Goal: Find specific page/section: Find specific page/section

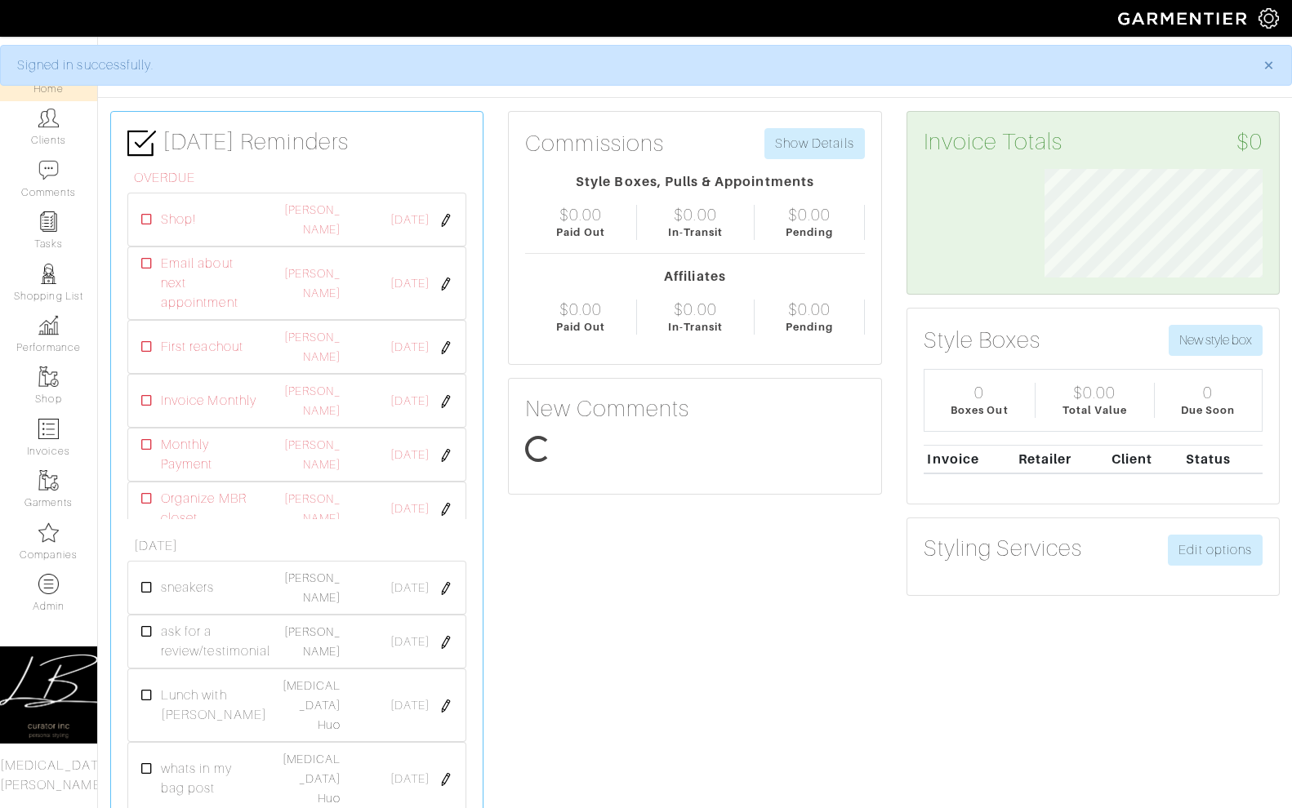
scroll to position [109, 243]
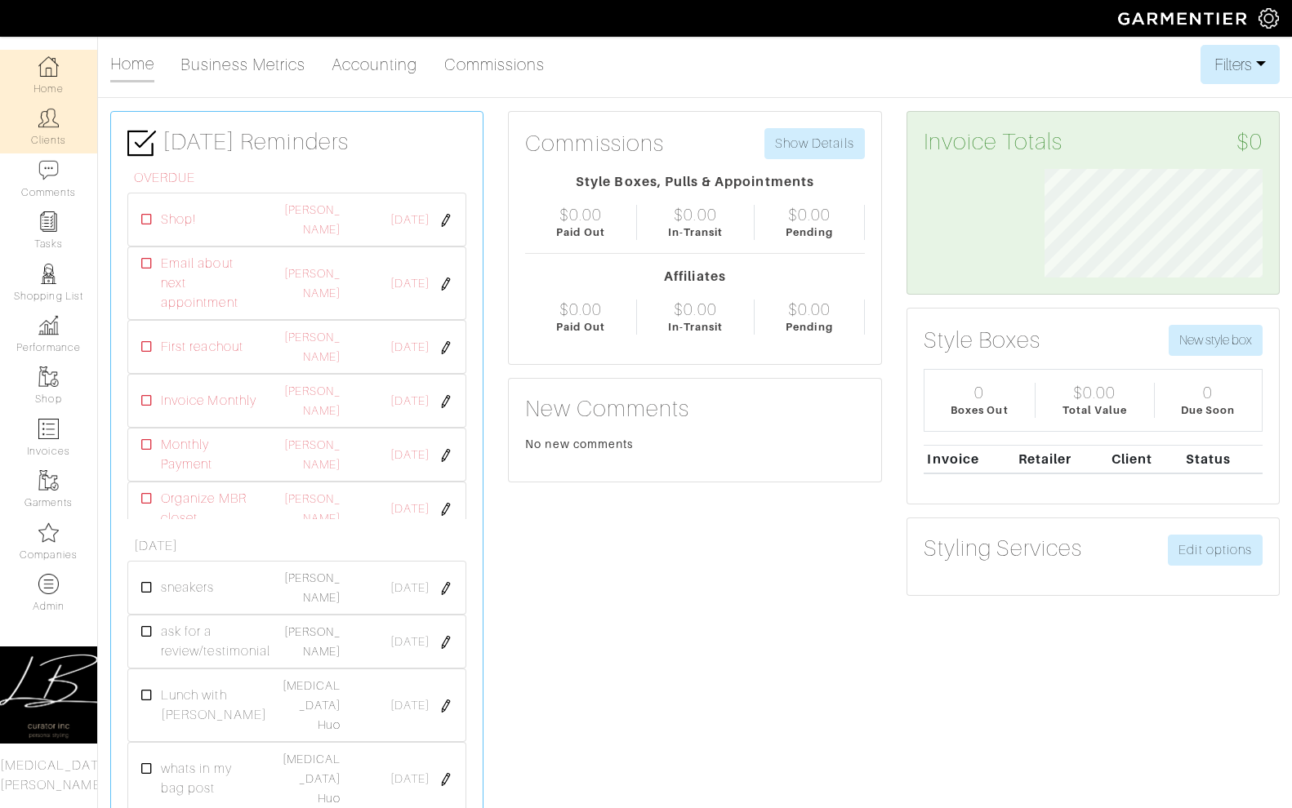
click at [54, 146] on link "Clients" at bounding box center [48, 126] width 97 height 51
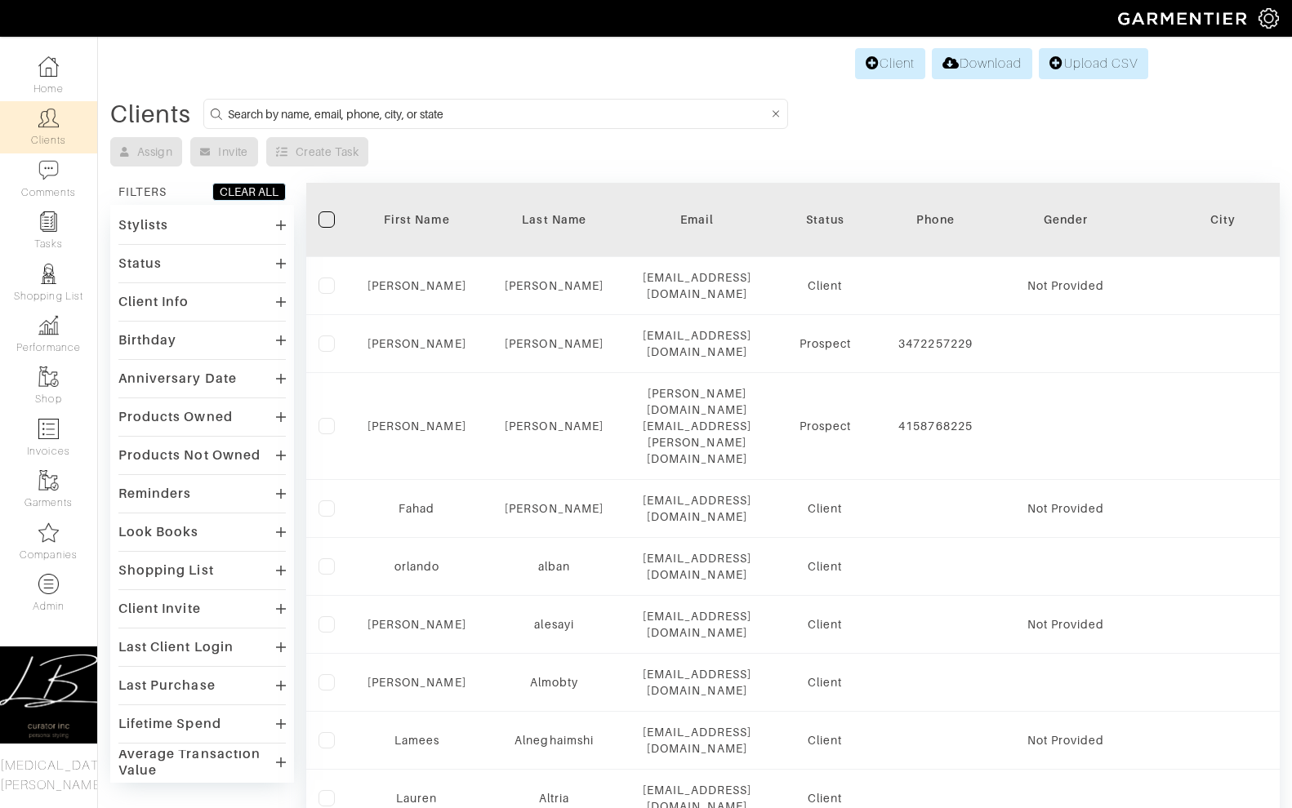
click at [276, 223] on icon at bounding box center [281, 225] width 10 height 13
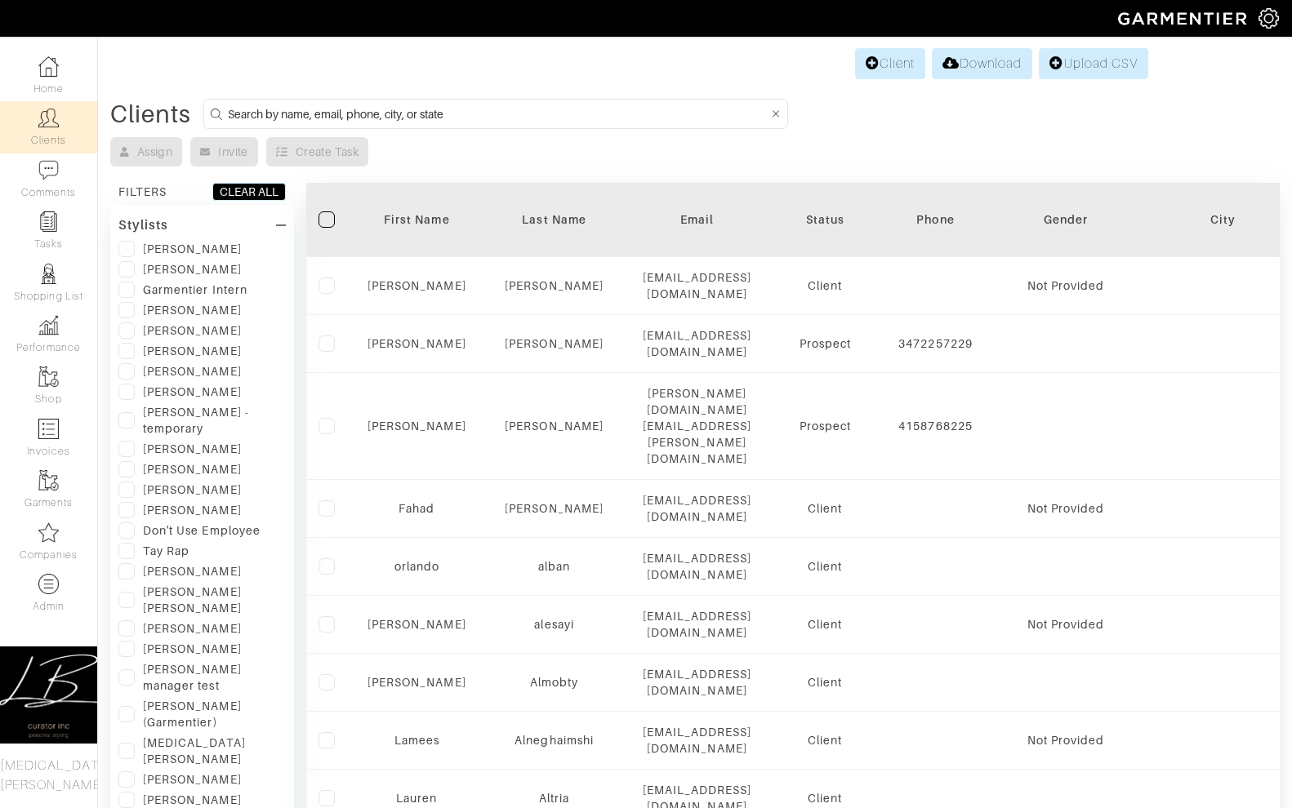
click at [276, 223] on icon at bounding box center [281, 225] width 10 height 13
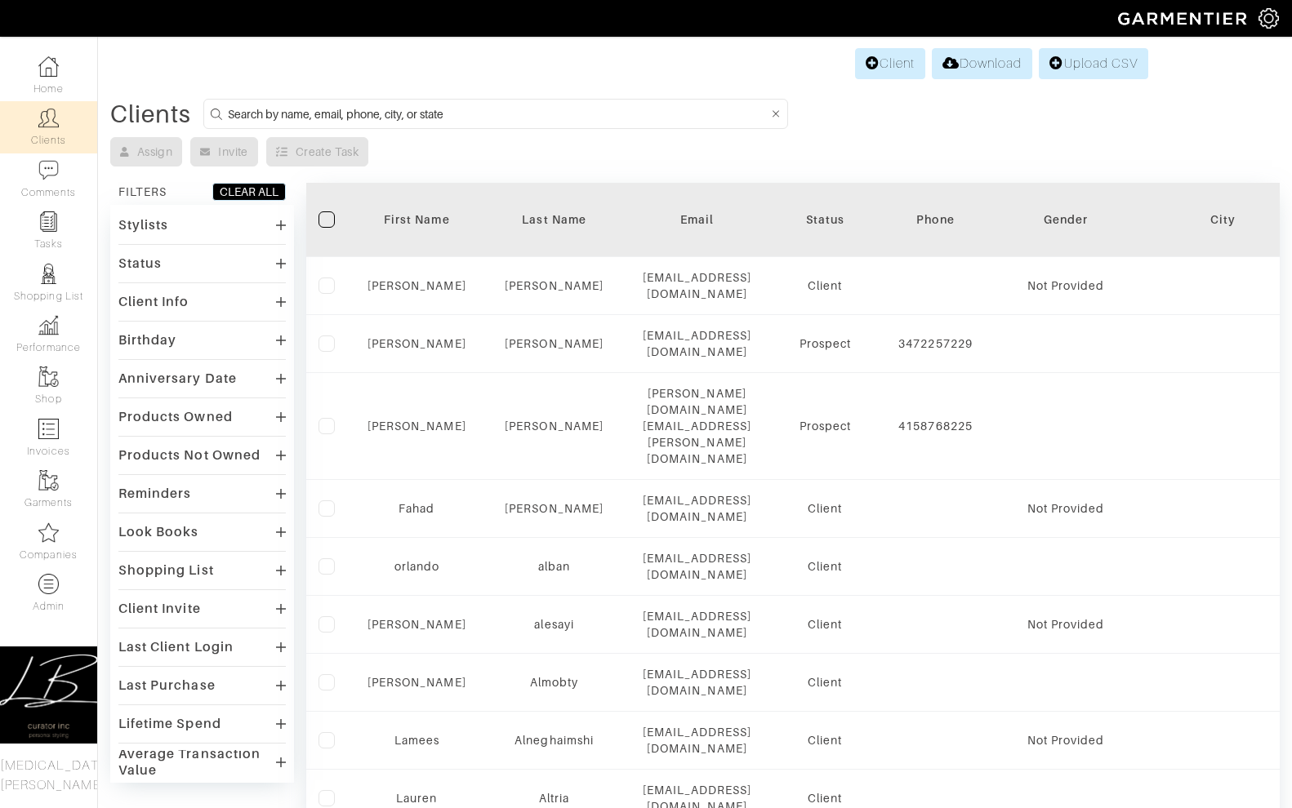
click at [283, 536] on icon at bounding box center [281, 532] width 10 height 13
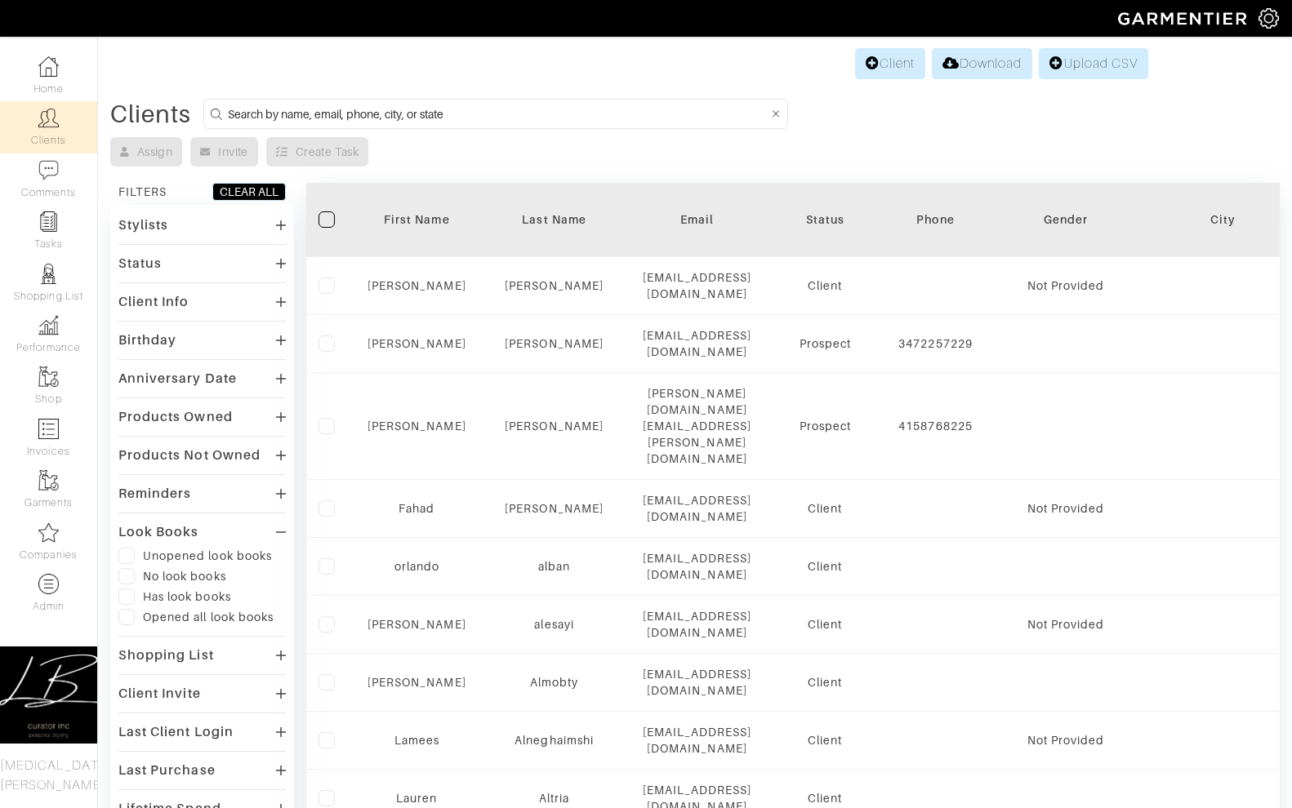
click at [131, 599] on label at bounding box center [126, 597] width 16 height 16
click at [0, 0] on input "checkbox" at bounding box center [0, 0] width 0 height 0
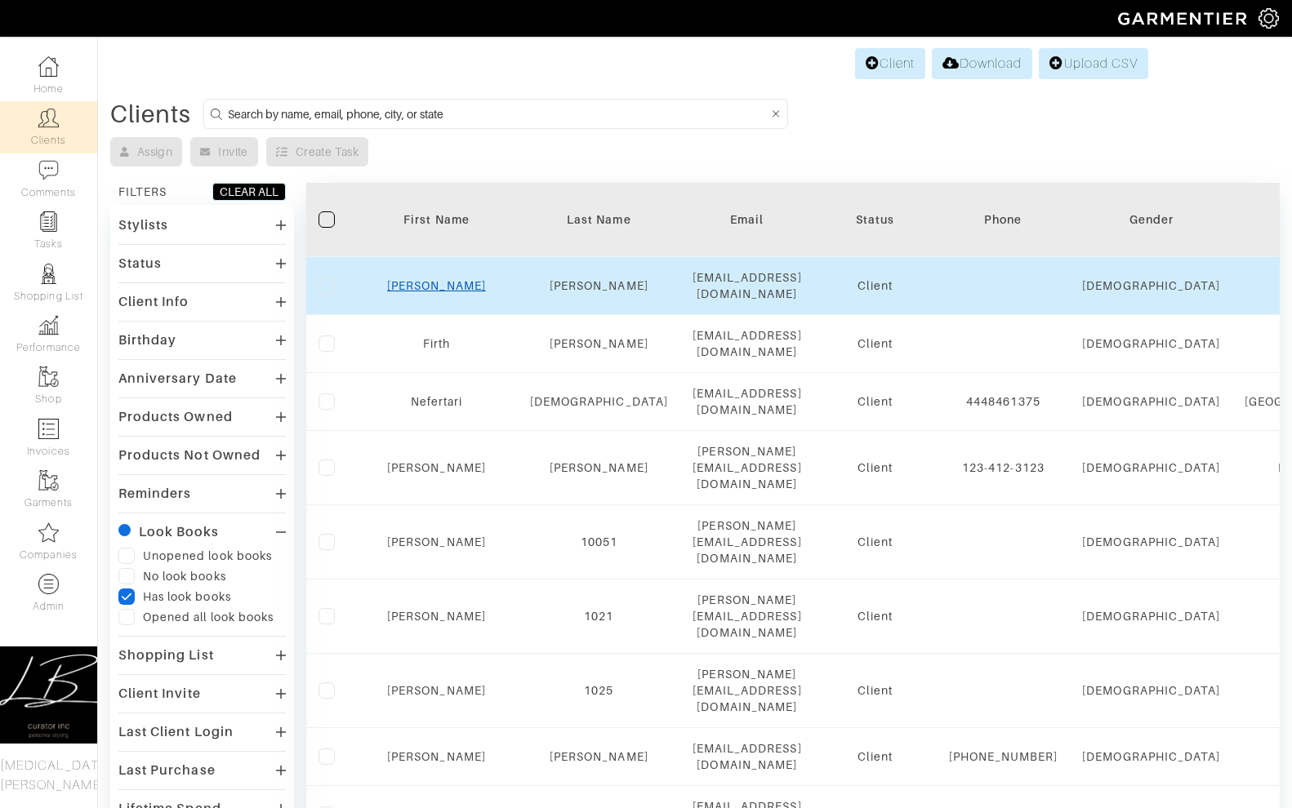
click at [417, 286] on link "[PERSON_NAME]" at bounding box center [436, 285] width 99 height 13
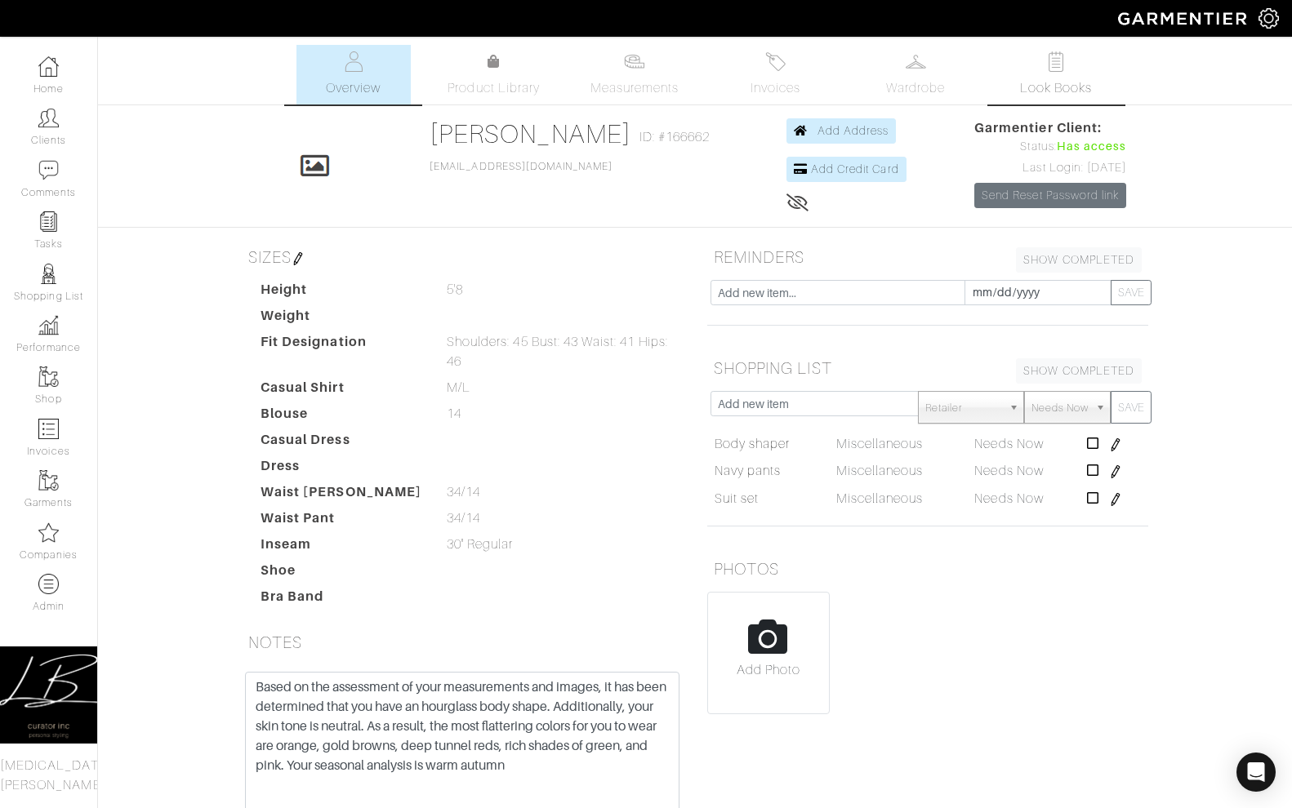
click at [1036, 62] on link "Look Books" at bounding box center [1056, 75] width 114 height 60
